Goal: Check status: Check status

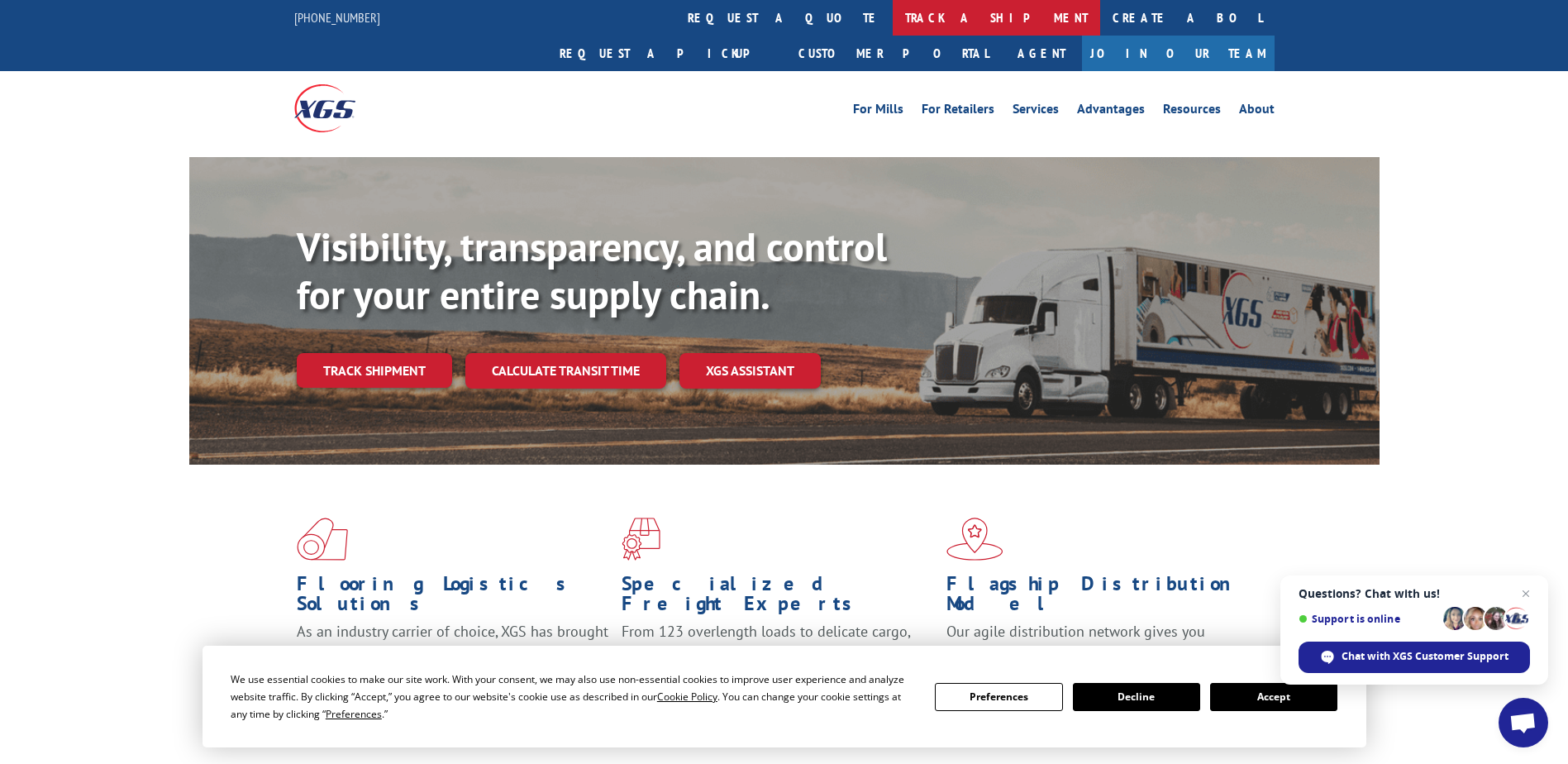
click at [893, 15] on link "track a shipment" at bounding box center [996, 17] width 207 height 35
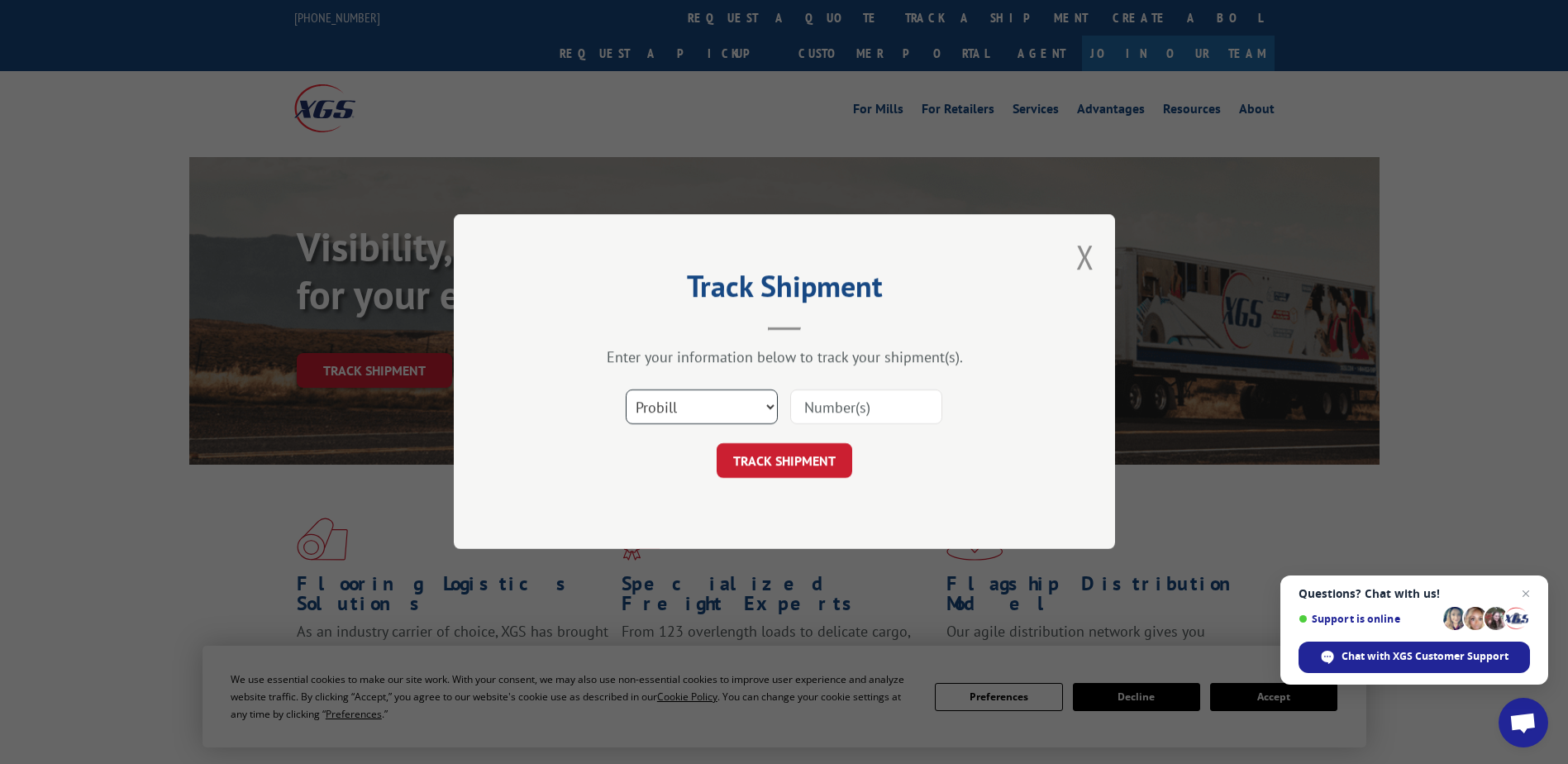
click at [666, 407] on select "Select category... Probill BOL PO" at bounding box center [701, 407] width 152 height 34
select select "bol"
click at [626, 390] on select "Select category... Probill BOL PO" at bounding box center [701, 407] width 152 height 34
click at [802, 412] on input at bounding box center [866, 407] width 152 height 34
type input "1875316"
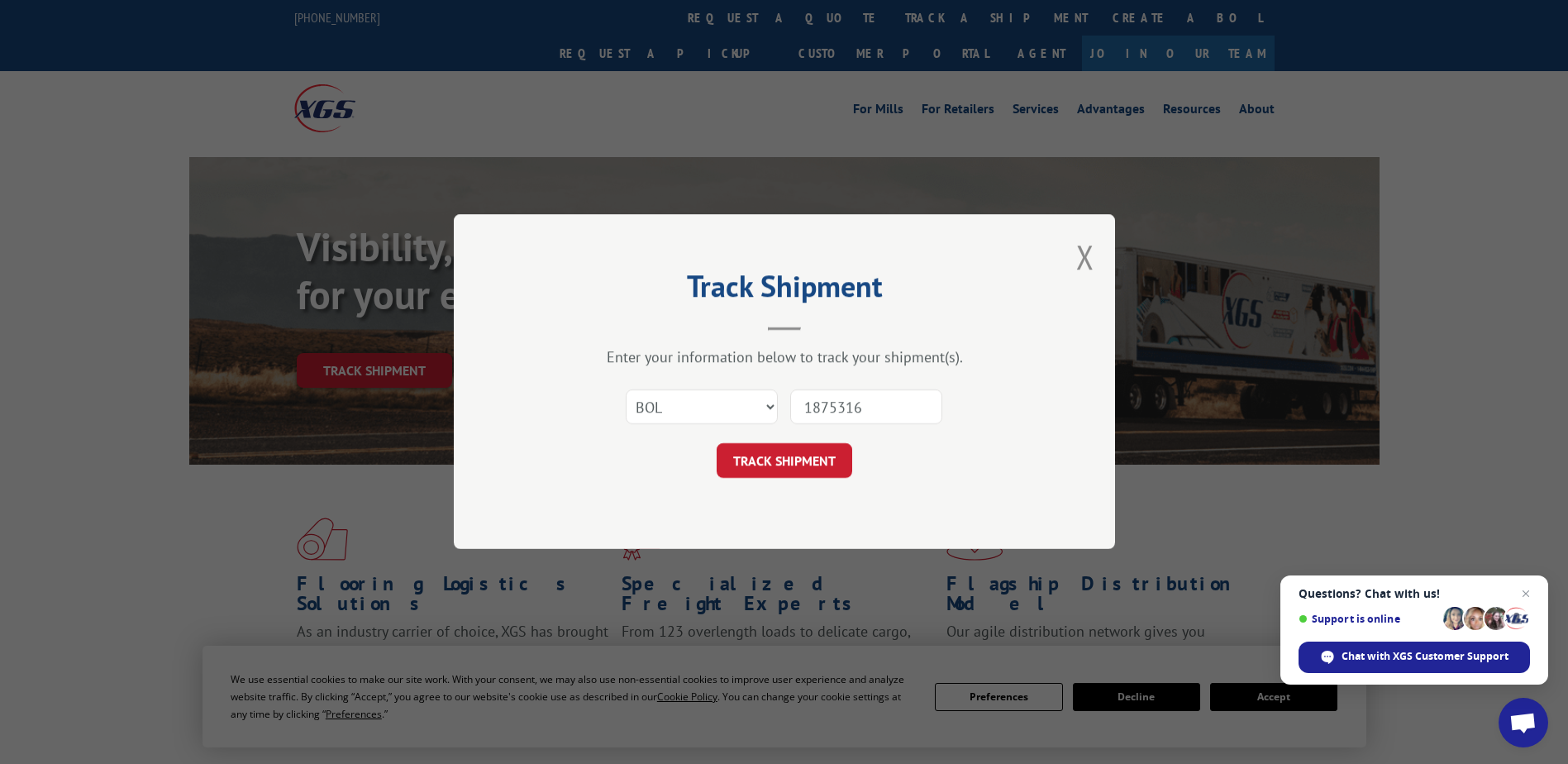
click button "TRACK SHIPMENT" at bounding box center [785, 461] width 136 height 34
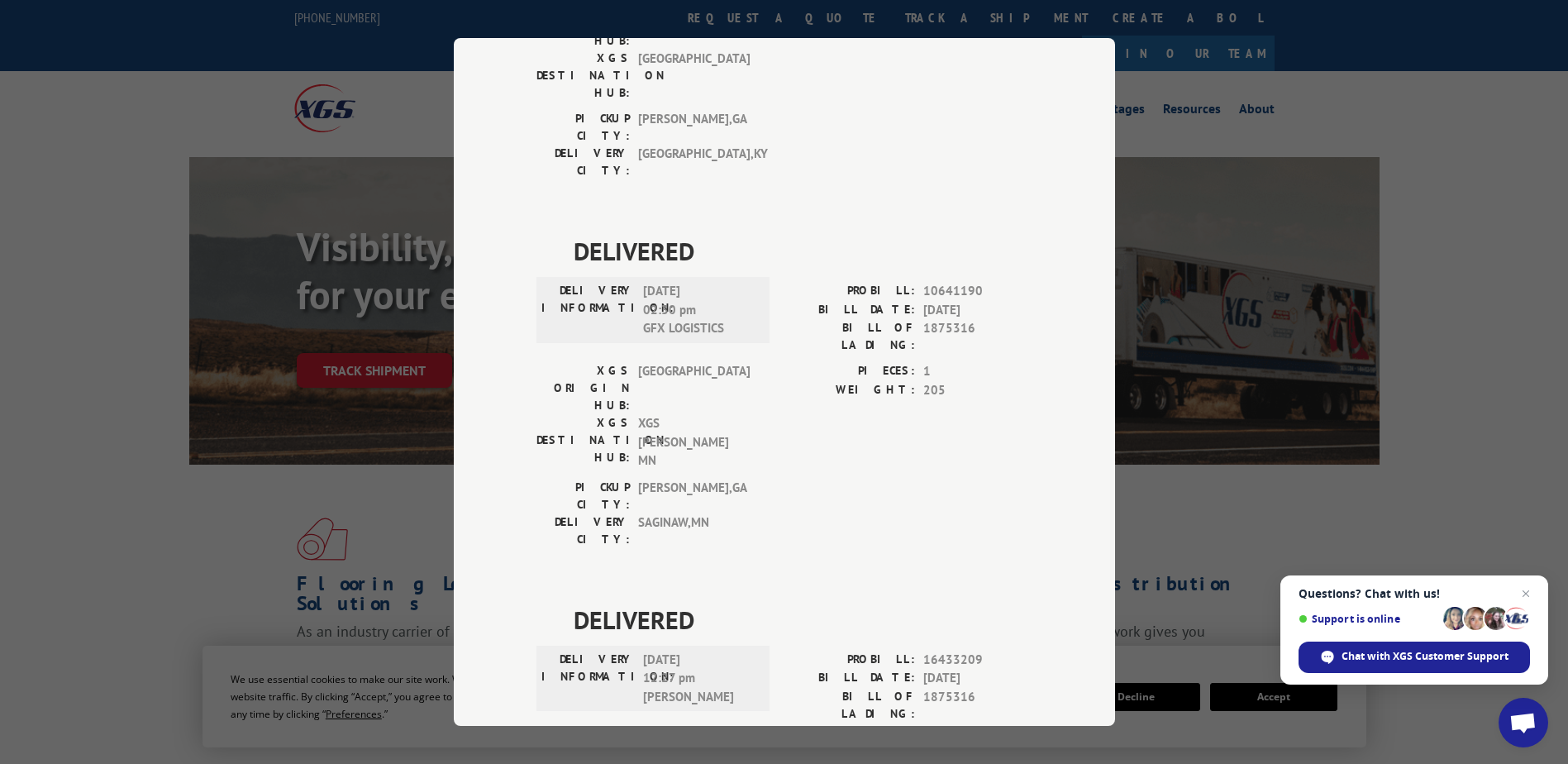
scroll to position [322, 0]
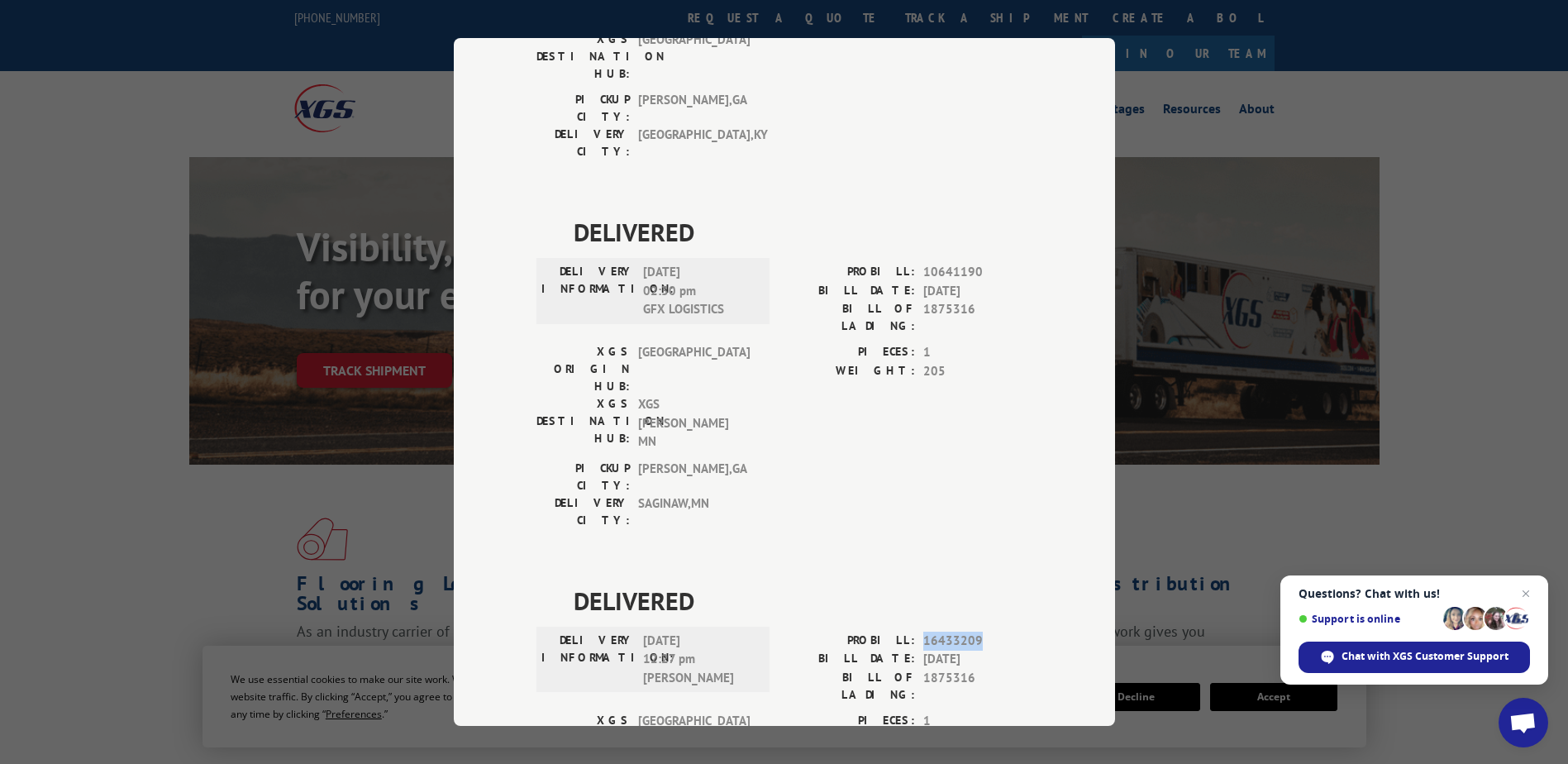
drag, startPoint x: 912, startPoint y: 442, endPoint x: 984, endPoint y: 442, distance: 72.0
click at [984, 632] on div "PROBILL: 16433209" at bounding box center [909, 641] width 248 height 19
drag, startPoint x: 984, startPoint y: 442, endPoint x: 949, endPoint y: 446, distance: 35.2
copy div "16433209"
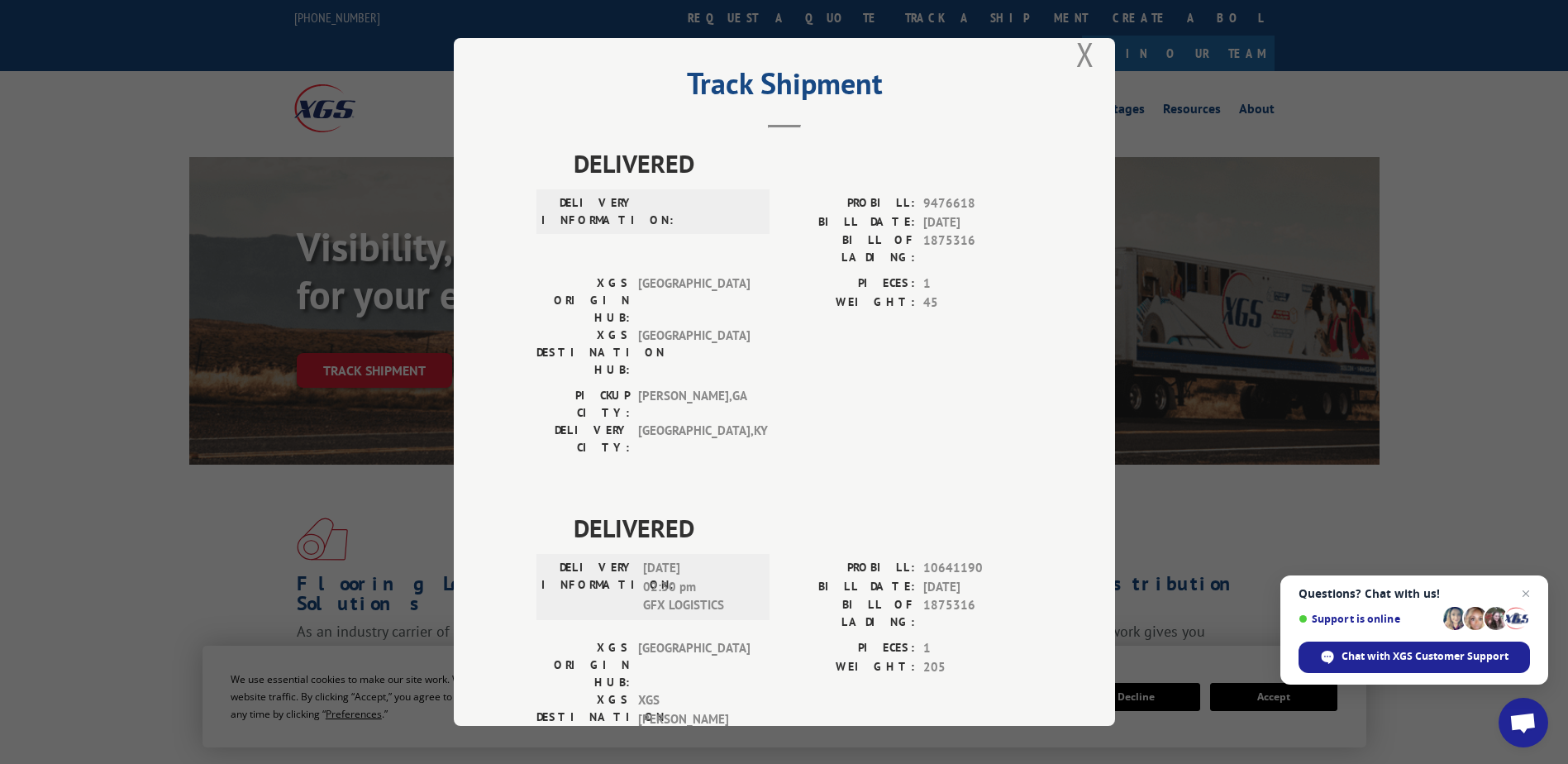
scroll to position [0, 0]
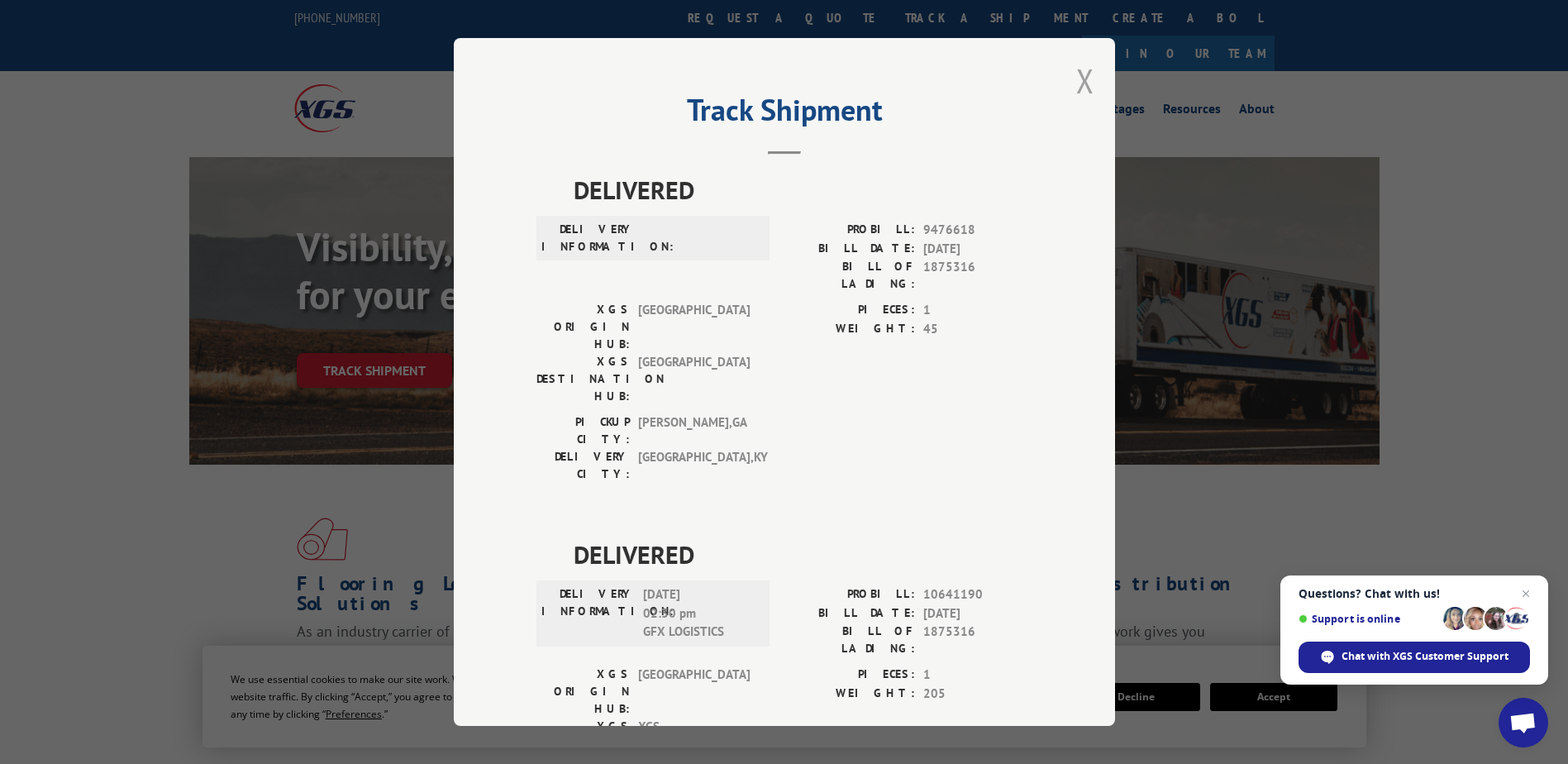
click at [1081, 77] on button "Close modal" at bounding box center [1085, 80] width 18 height 44
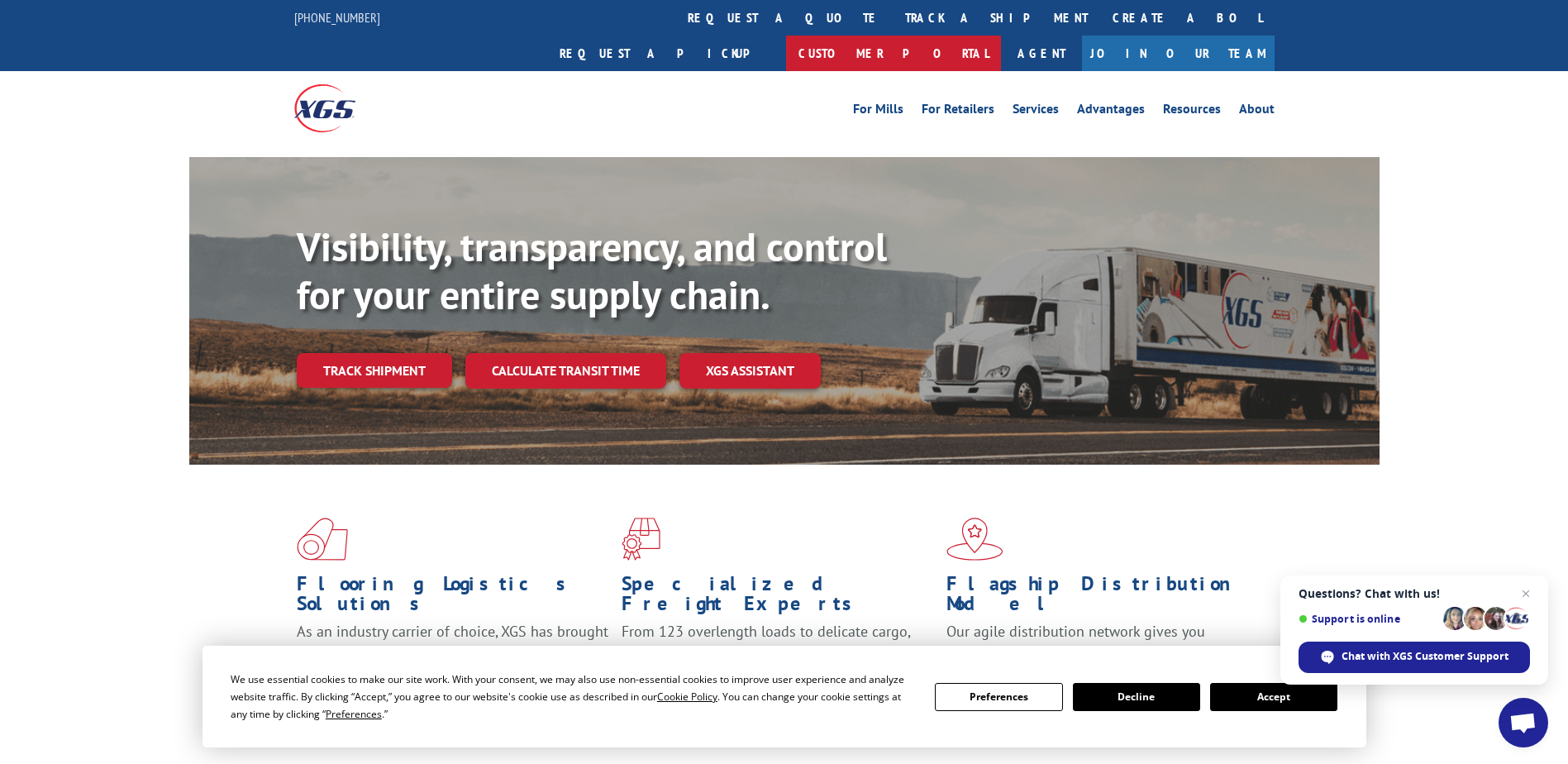
click at [1001, 35] on link "Customer Portal" at bounding box center [894, 52] width 215 height 35
